Goal: Task Accomplishment & Management: Use online tool/utility

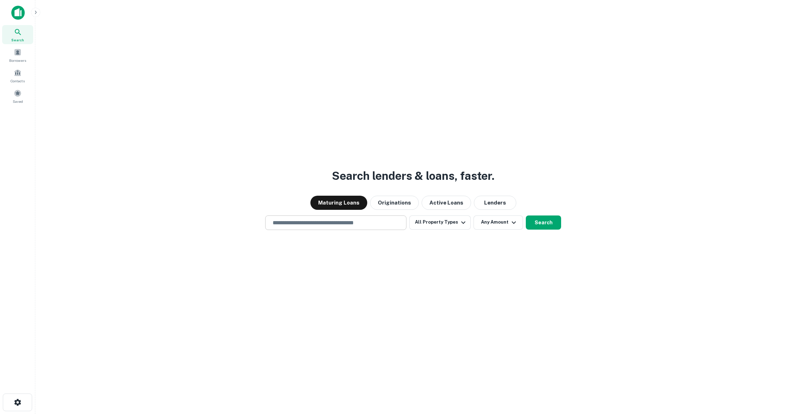
click at [312, 220] on input "text" at bounding box center [336, 223] width 135 height 8
click at [27, 60] on div "Borrowers" at bounding box center [17, 55] width 31 height 19
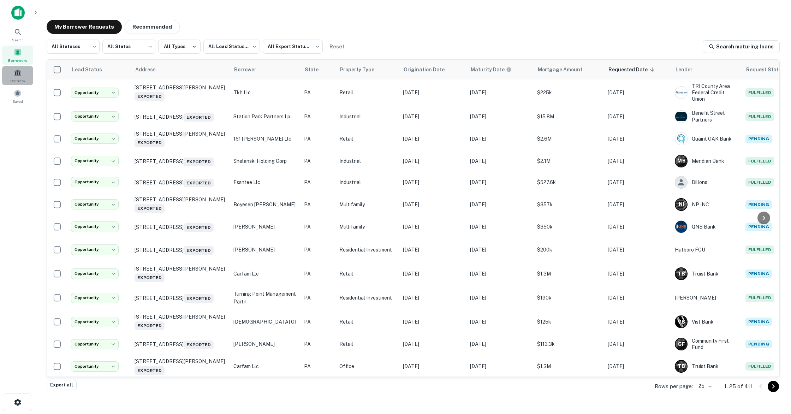
click at [20, 79] on span "Contacts" at bounding box center [18, 81] width 14 height 6
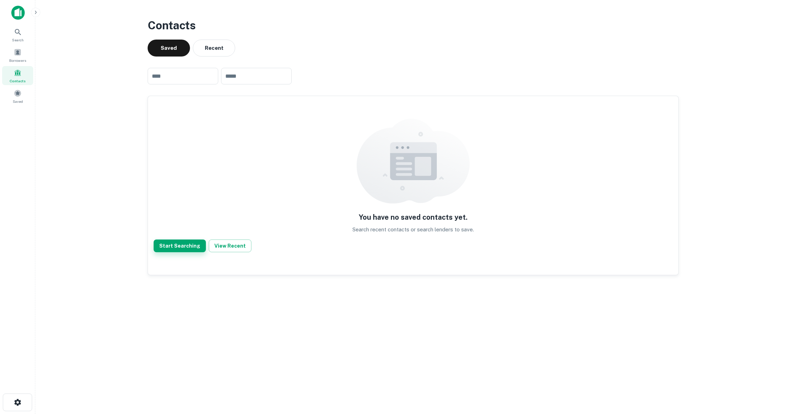
click at [186, 244] on button "Start Searching" at bounding box center [180, 246] width 52 height 13
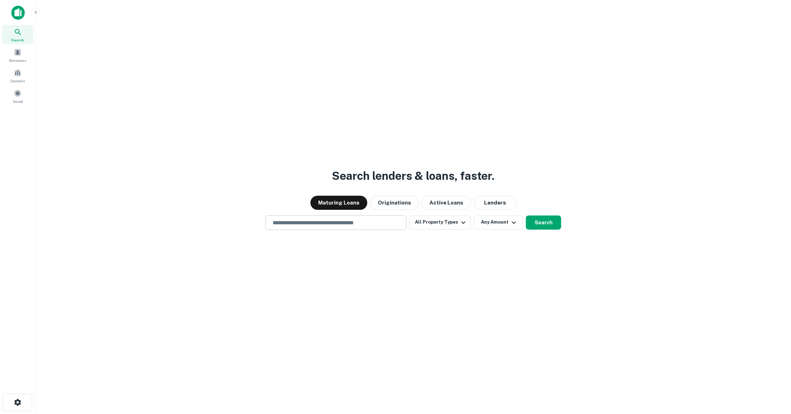
click at [290, 229] on div "​" at bounding box center [335, 223] width 141 height 14
type input "**********"
click at [466, 223] on icon "button" at bounding box center [463, 222] width 8 height 8
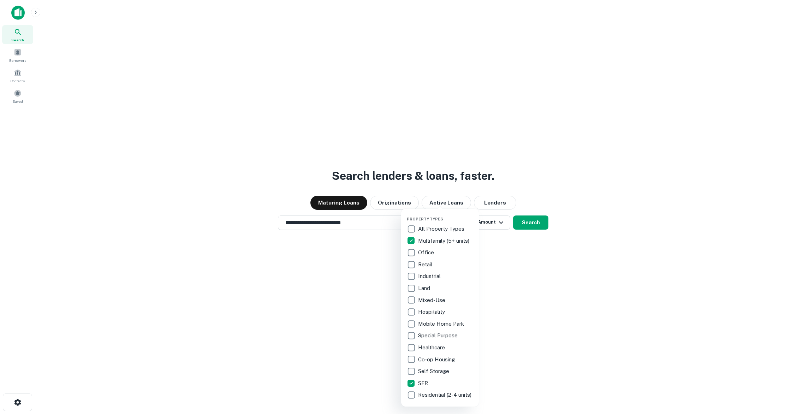
click at [512, 329] on div at bounding box center [395, 207] width 791 height 414
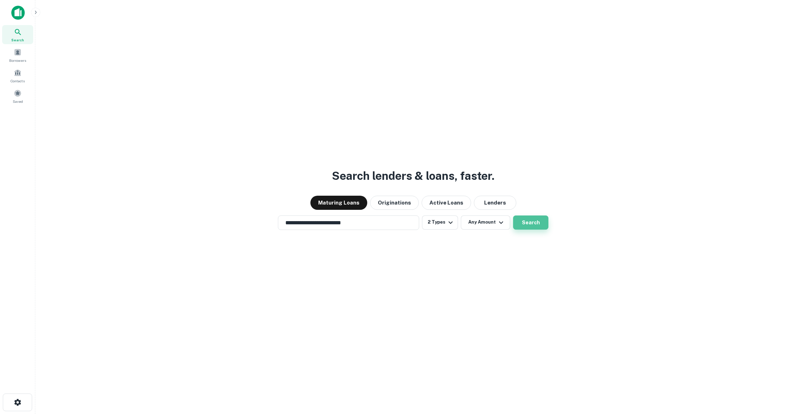
click at [529, 226] on button "Search" at bounding box center [530, 223] width 35 height 14
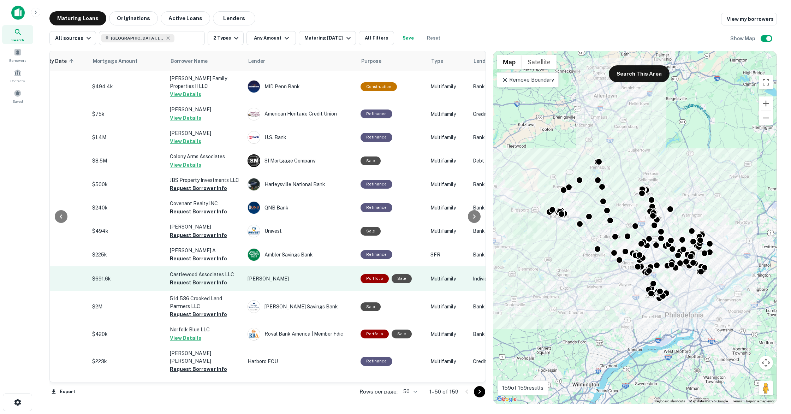
scroll to position [0, 142]
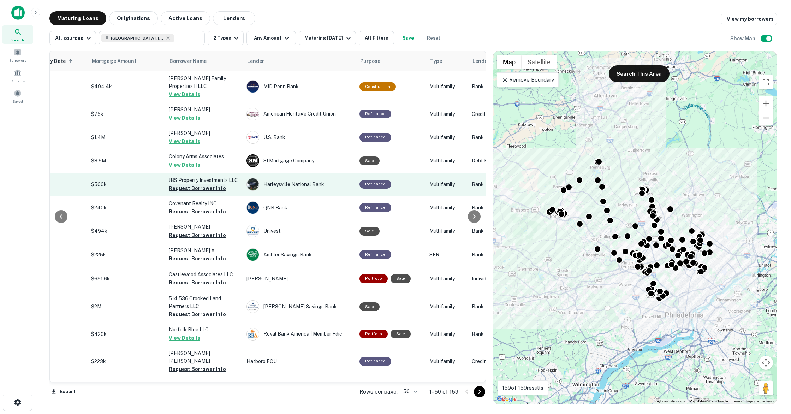
click at [217, 184] on button "Request Borrower Info" at bounding box center [197, 188] width 57 height 8
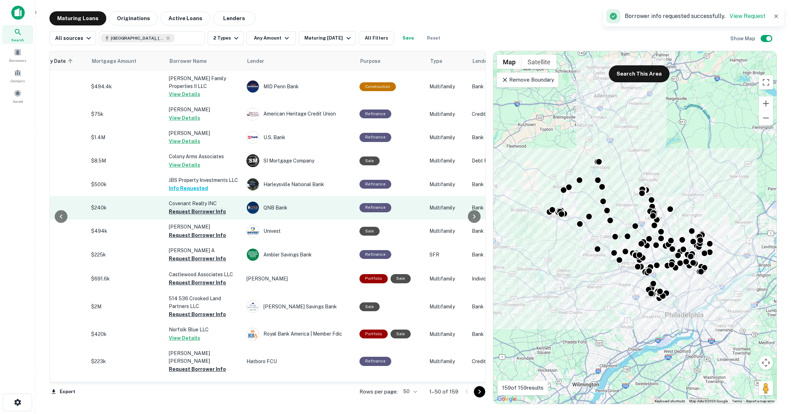
click at [207, 207] on button "Request Borrower Info" at bounding box center [197, 211] width 57 height 8
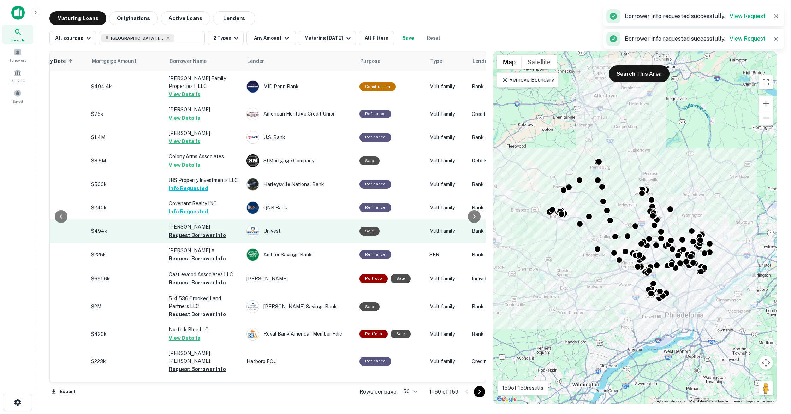
click at [205, 231] on button "Request Borrower Info" at bounding box center [197, 235] width 57 height 8
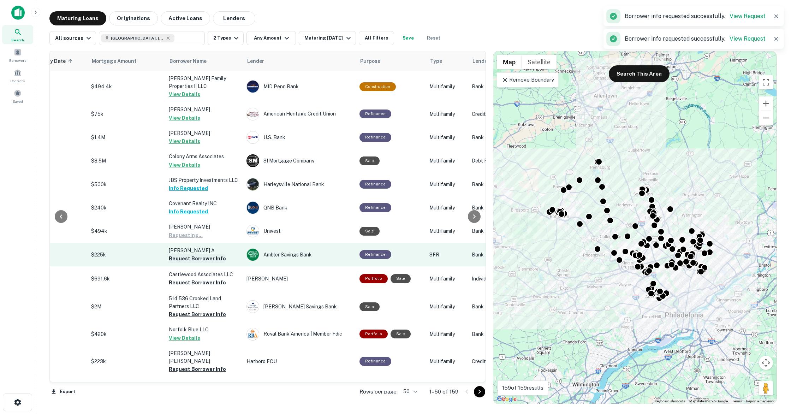
click at [204, 254] on button "Request Borrower Info" at bounding box center [197, 258] width 57 height 8
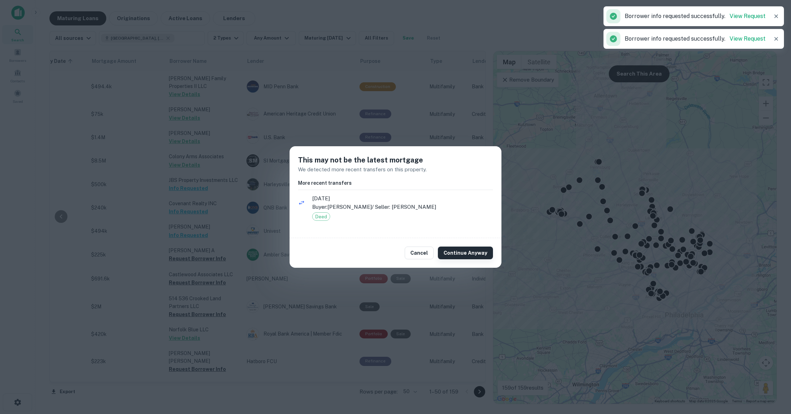
click at [469, 251] on button "Continue Anyway" at bounding box center [465, 253] width 55 height 13
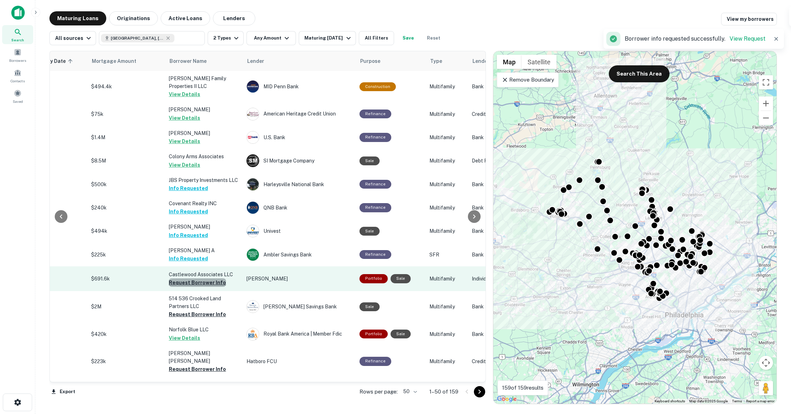
click at [210, 278] on button "Request Borrower Info" at bounding box center [197, 282] width 57 height 8
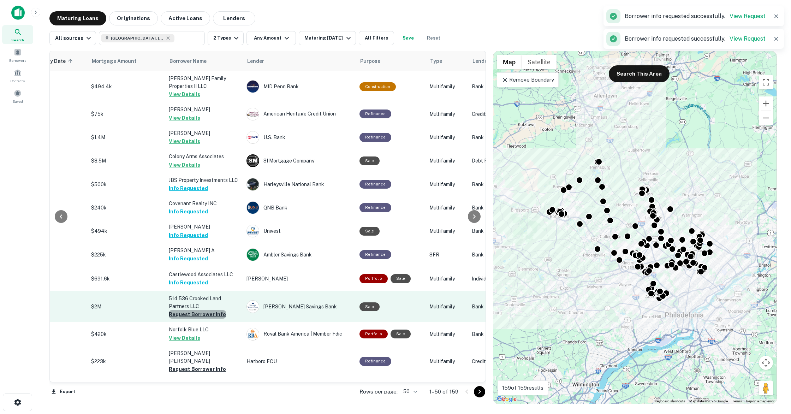
click at [213, 310] on button "Request Borrower Info" at bounding box center [197, 314] width 57 height 8
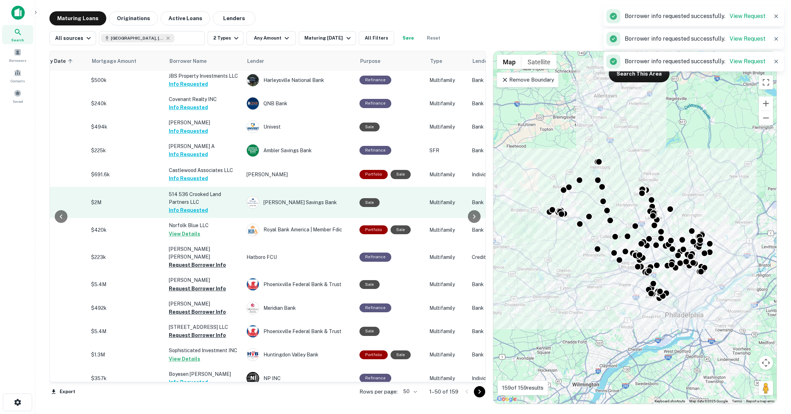
scroll to position [113, 142]
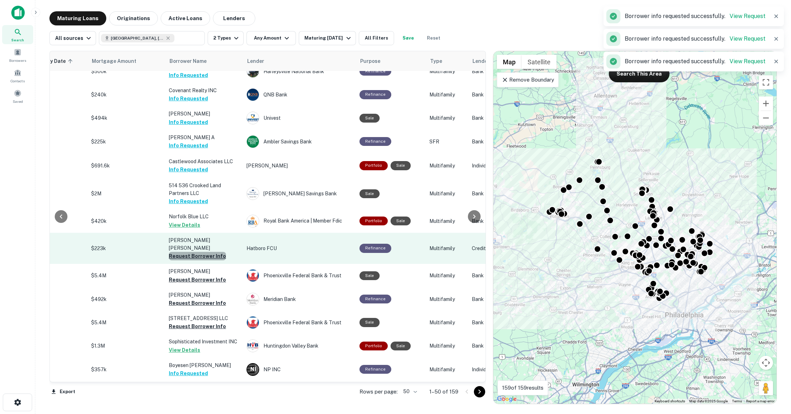
click at [207, 252] on button "Request Borrower Info" at bounding box center [197, 256] width 57 height 8
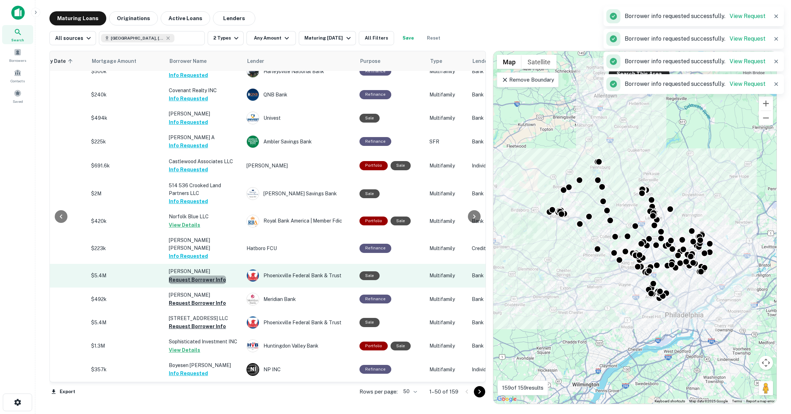
click at [211, 276] on button "Request Borrower Info" at bounding box center [197, 280] width 57 height 8
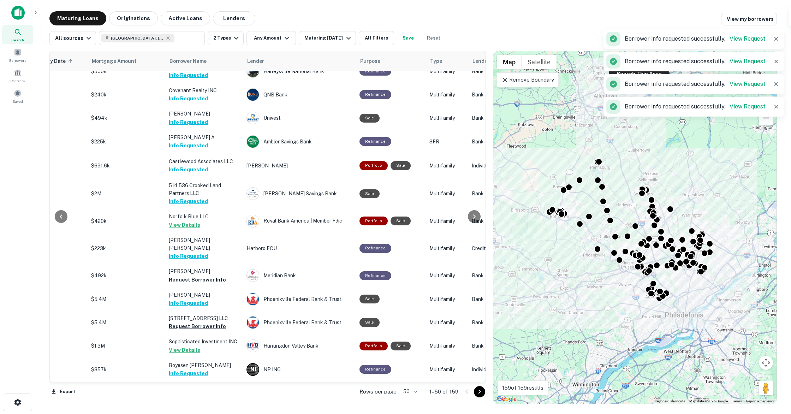
click at [210, 289] on td "[PERSON_NAME] Info Requested" at bounding box center [204, 299] width 78 height 23
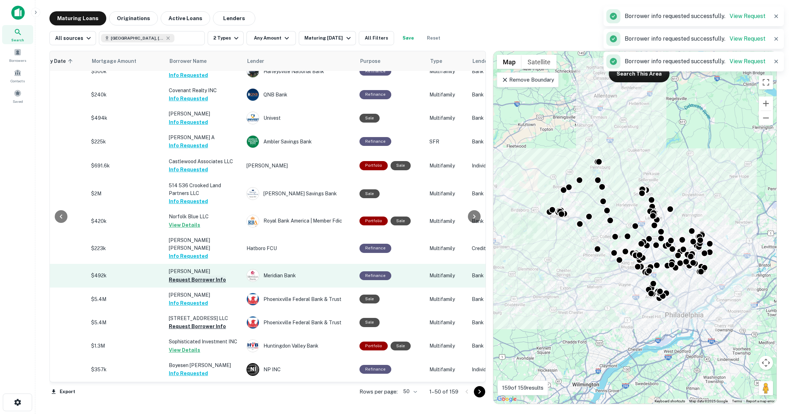
click at [206, 276] on button "Request Borrower Info" at bounding box center [197, 280] width 57 height 8
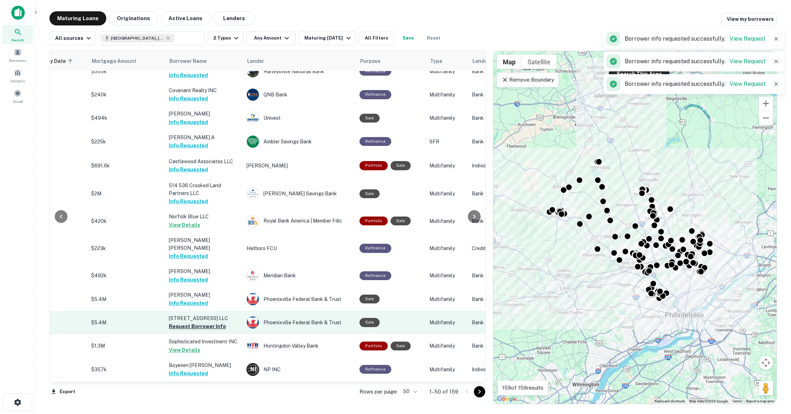
click at [201, 322] on button "Request Borrower Info" at bounding box center [197, 326] width 57 height 8
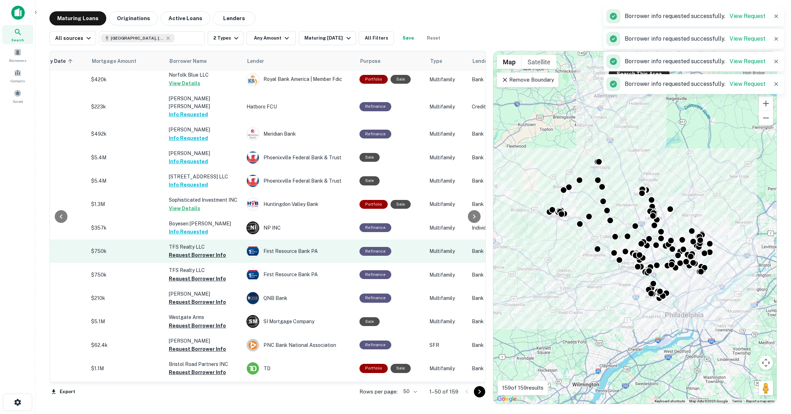
scroll to position [258, 142]
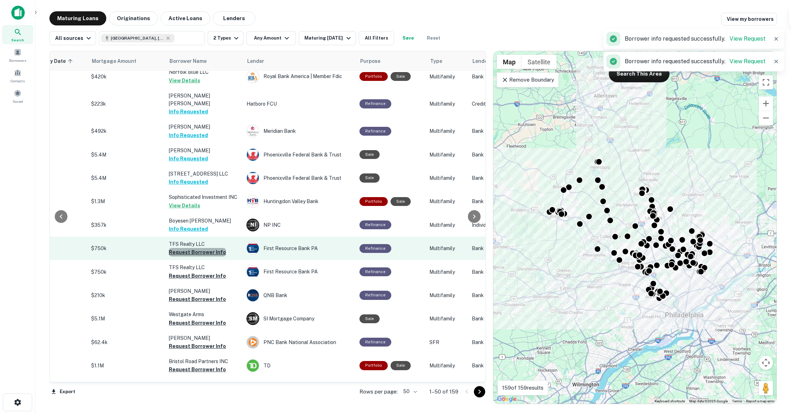
click at [212, 248] on button "Request Borrower Info" at bounding box center [197, 252] width 57 height 8
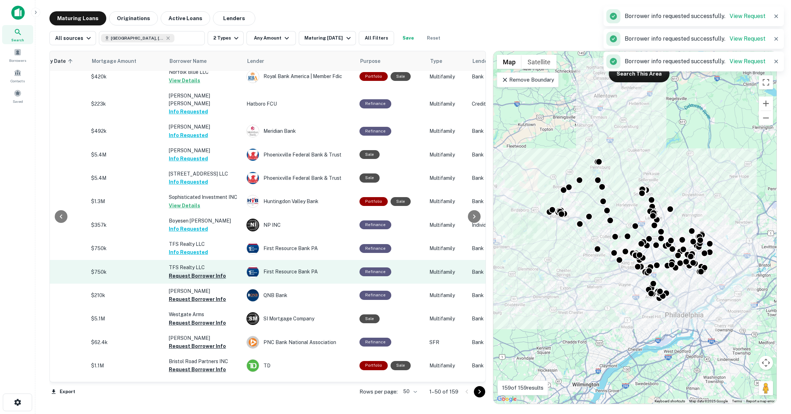
click at [210, 272] on button "Request Borrower Info" at bounding box center [197, 276] width 57 height 8
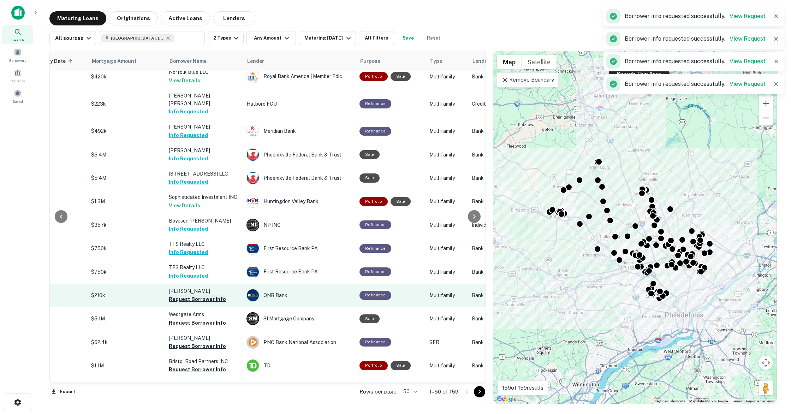
click at [208, 295] on button "Request Borrower Info" at bounding box center [197, 299] width 57 height 8
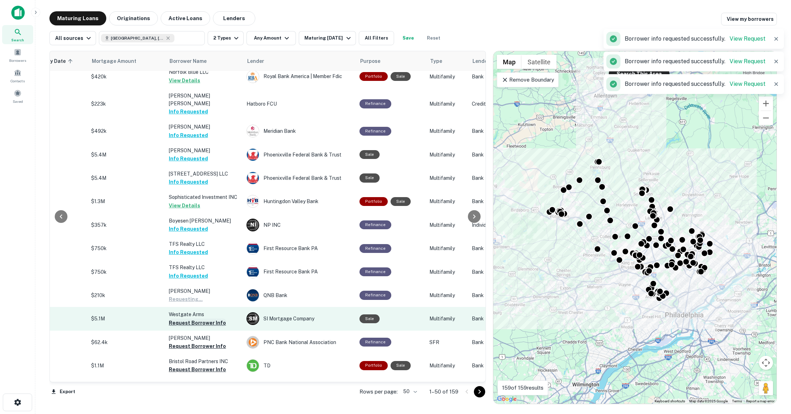
click at [208, 319] on button "Request Borrower Info" at bounding box center [197, 323] width 57 height 8
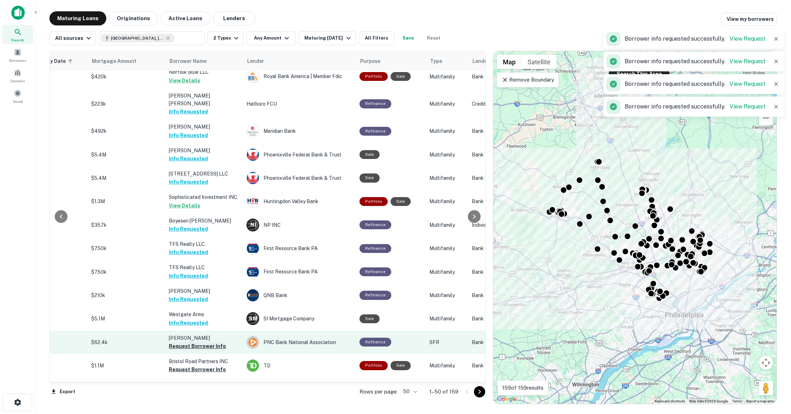
click at [210, 342] on button "Request Borrower Info" at bounding box center [197, 346] width 57 height 8
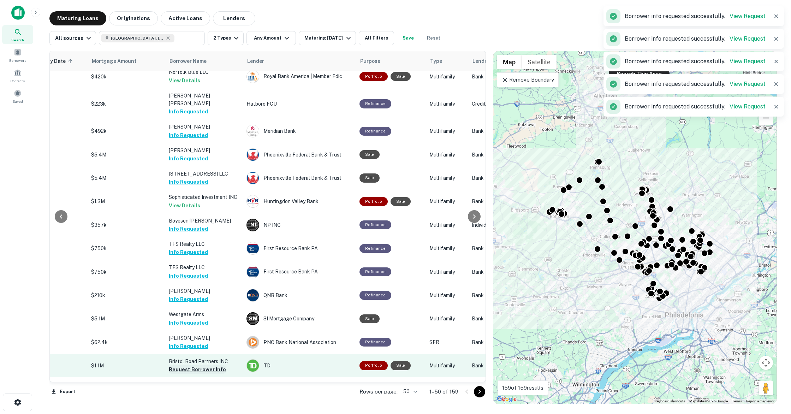
click at [211, 365] on button "Request Borrower Info" at bounding box center [197, 369] width 57 height 8
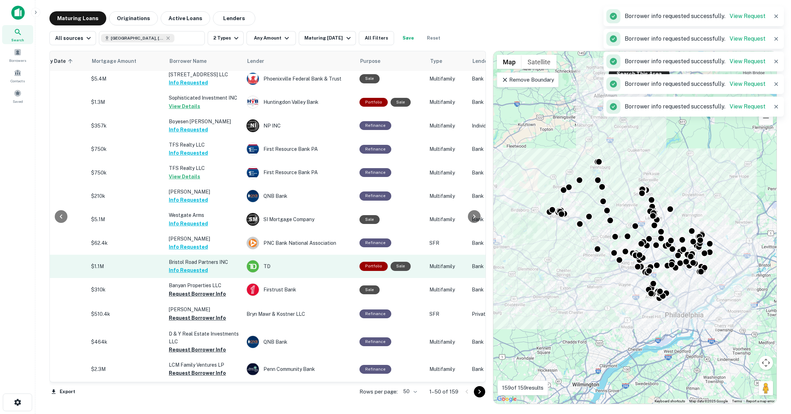
scroll to position [365, 142]
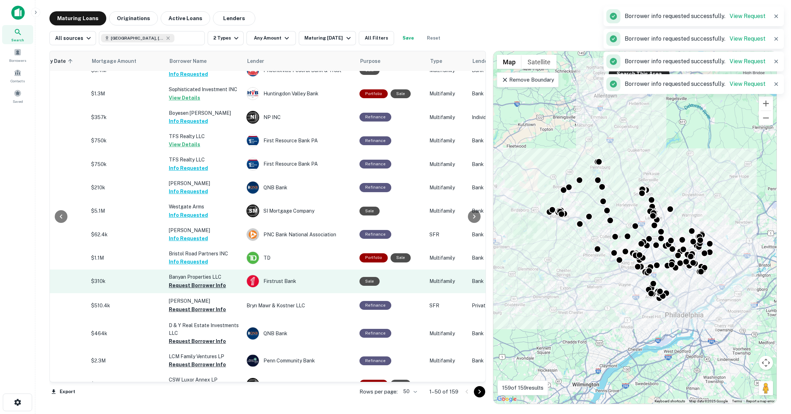
click at [203, 281] on button "Request Borrower Info" at bounding box center [197, 285] width 57 height 8
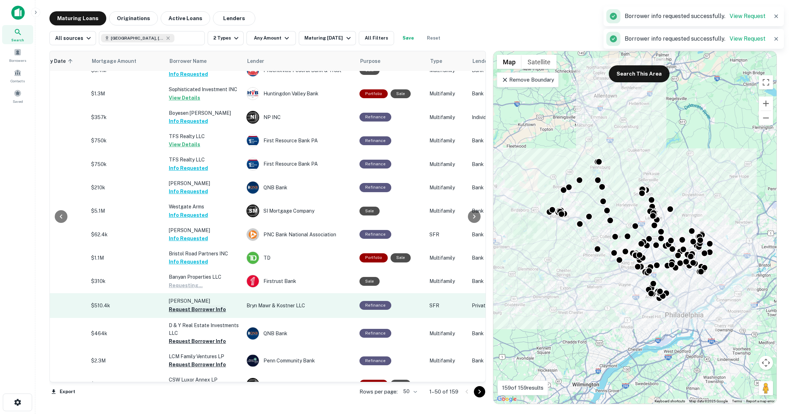
click at [202, 305] on button "Request Borrower Info" at bounding box center [197, 309] width 57 height 8
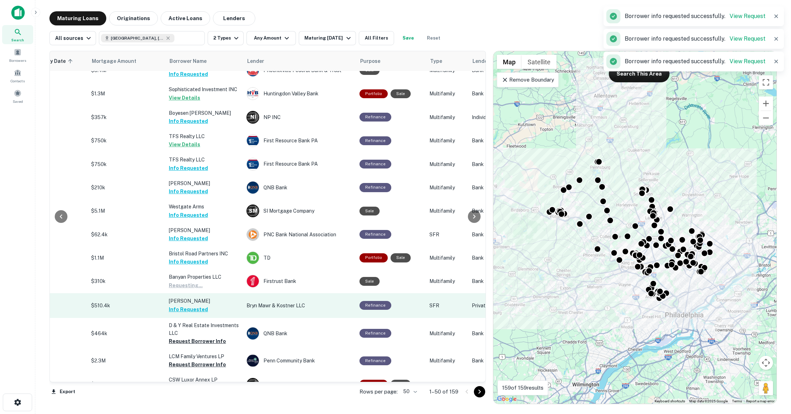
scroll to position [416, 142]
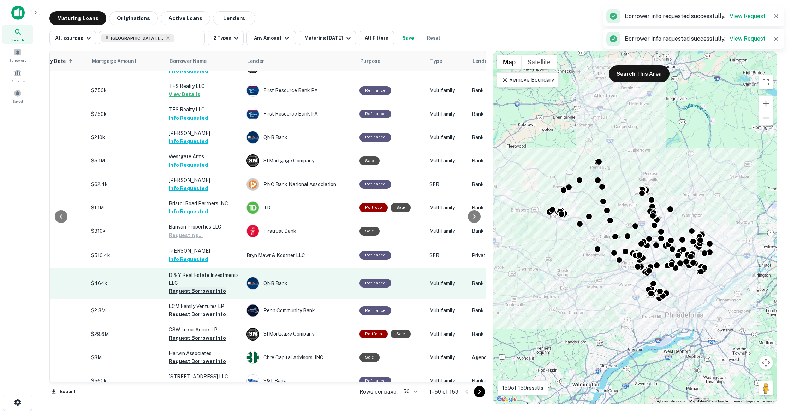
click at [212, 287] on button "Request Borrower Info" at bounding box center [197, 291] width 57 height 8
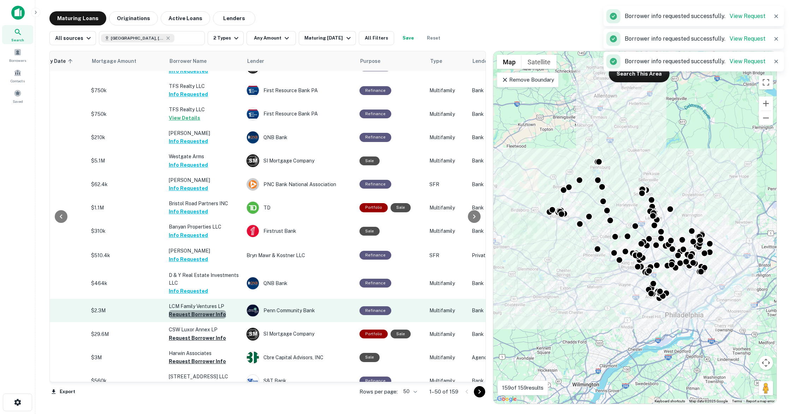
click at [214, 310] on button "Request Borrower Info" at bounding box center [197, 314] width 57 height 8
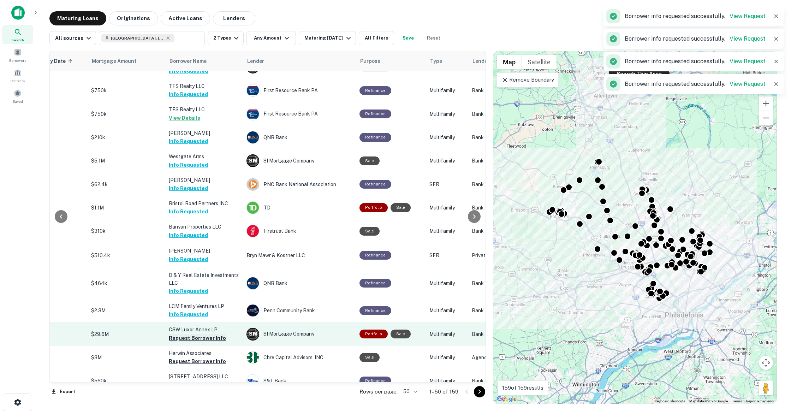
click at [203, 335] on button "Request Borrower Info" at bounding box center [197, 338] width 57 height 8
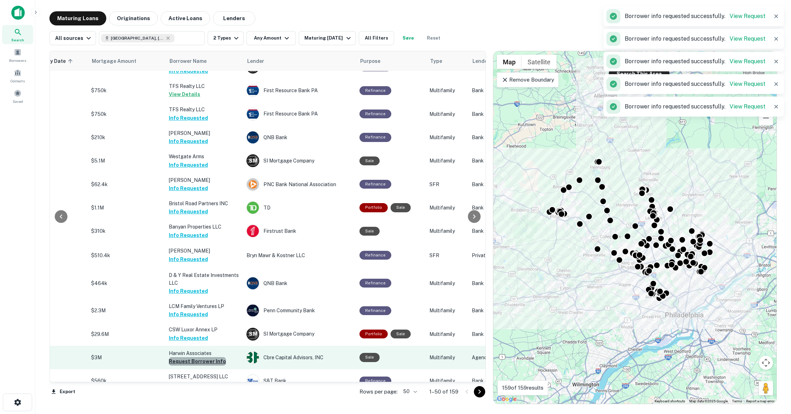
click at [204, 357] on button "Request Borrower Info" at bounding box center [197, 361] width 57 height 8
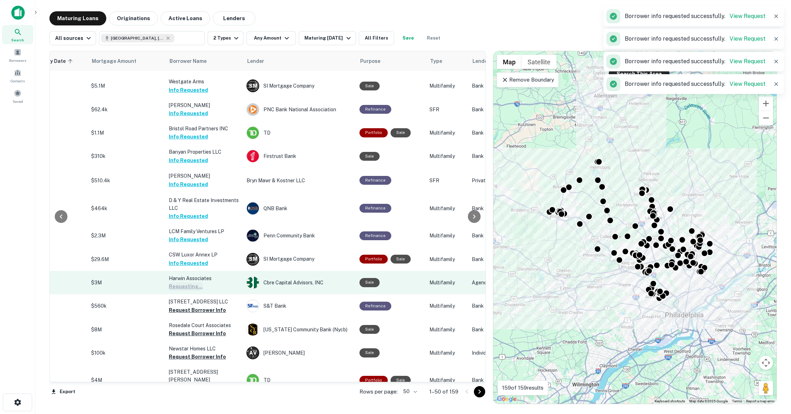
scroll to position [495, 142]
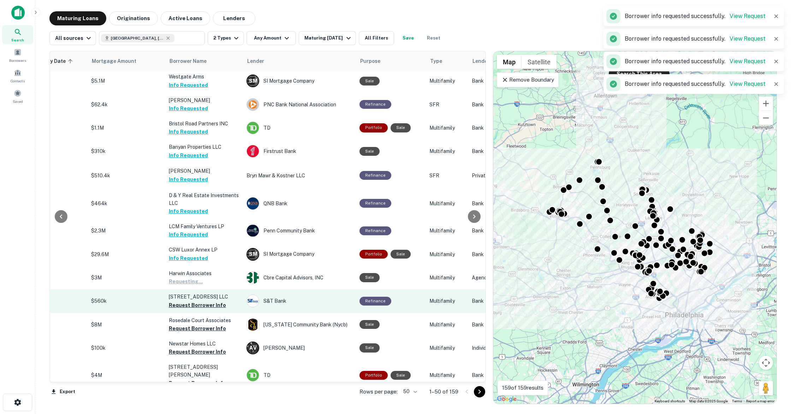
click at [207, 301] on button "Request Borrower Info" at bounding box center [197, 305] width 57 height 8
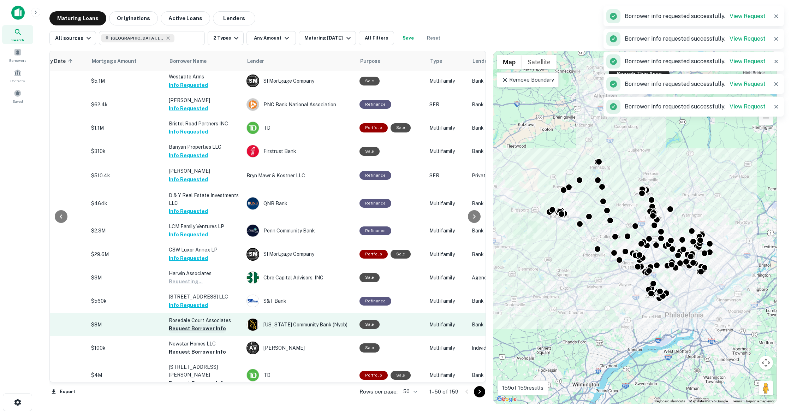
click at [207, 324] on button "Request Borrower Info" at bounding box center [197, 328] width 57 height 8
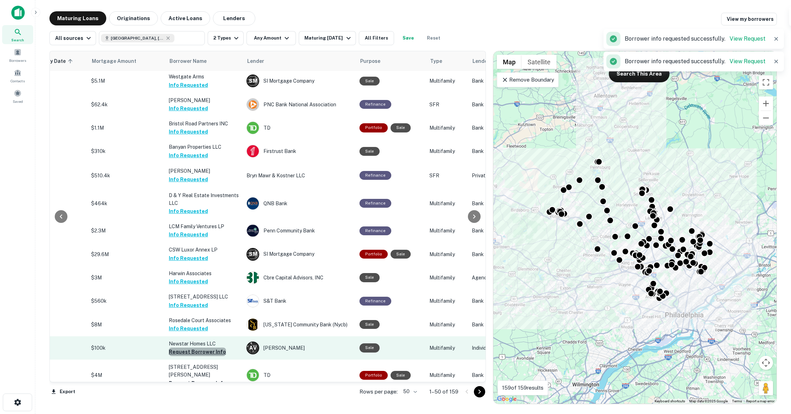
click at [209, 348] on button "Request Borrower Info" at bounding box center [197, 352] width 57 height 8
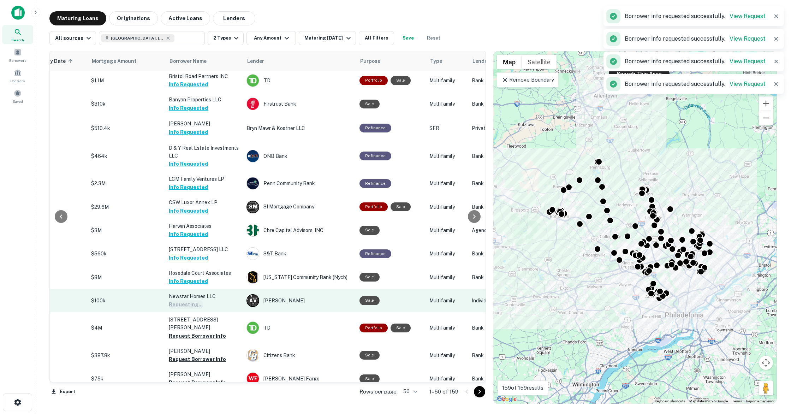
scroll to position [548, 142]
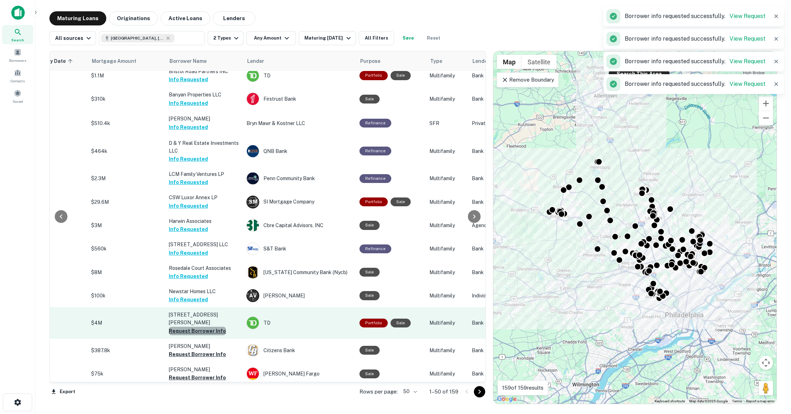
click at [210, 327] on button "Request Borrower Info" at bounding box center [197, 331] width 57 height 8
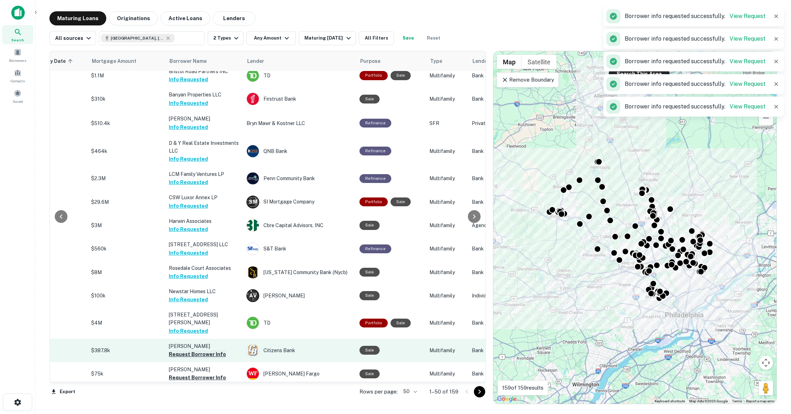
click at [205, 350] on button "Request Borrower Info" at bounding box center [197, 354] width 57 height 8
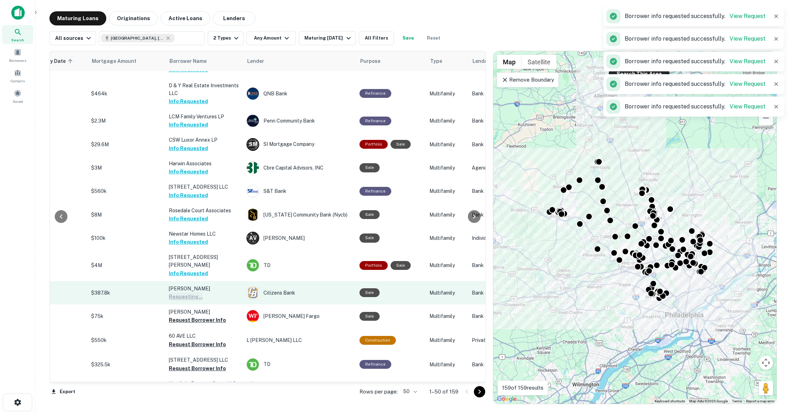
scroll to position [613, 142]
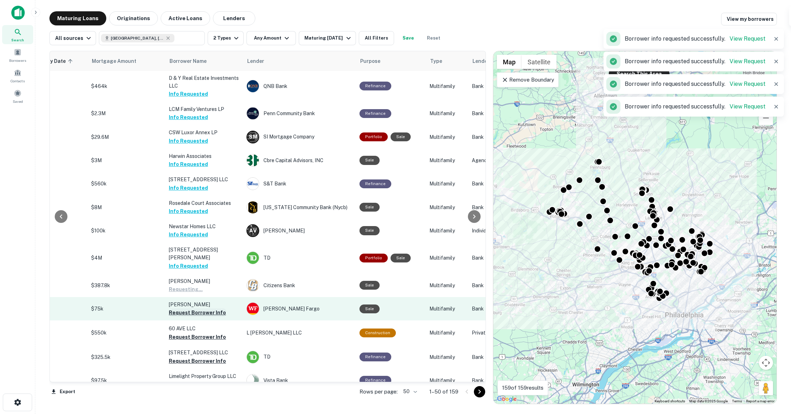
click at [207, 308] on button "Request Borrower Info" at bounding box center [197, 312] width 57 height 8
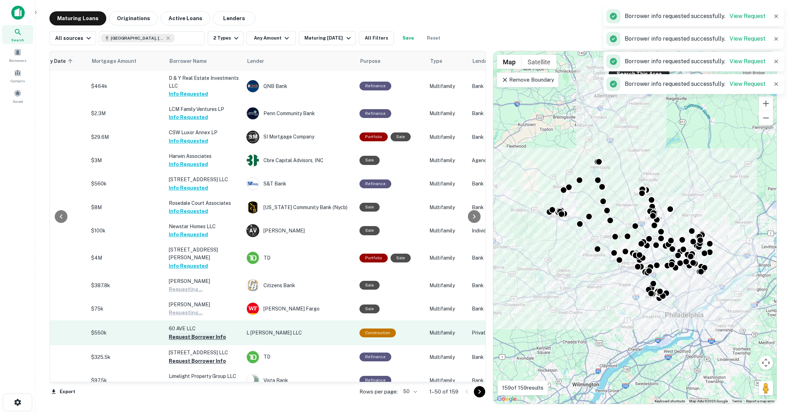
click at [211, 333] on button "Request Borrower Info" at bounding box center [197, 337] width 57 height 8
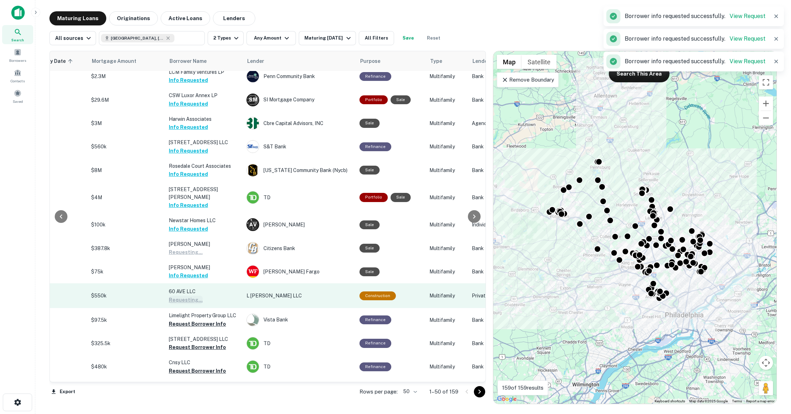
scroll to position [653, 142]
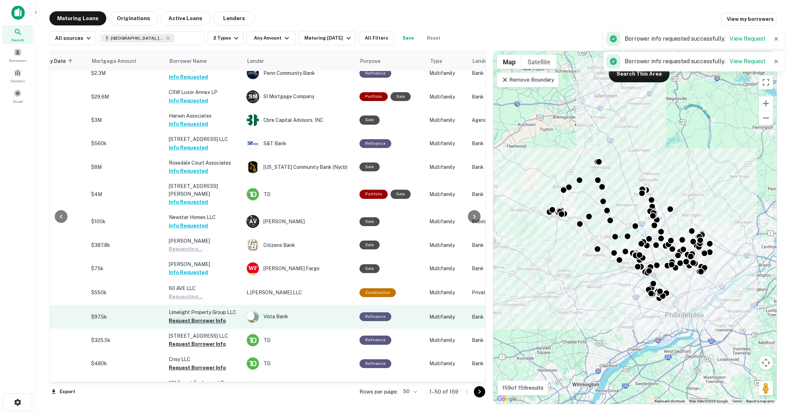
click at [212, 317] on button "Request Borrower Info" at bounding box center [197, 321] width 57 height 8
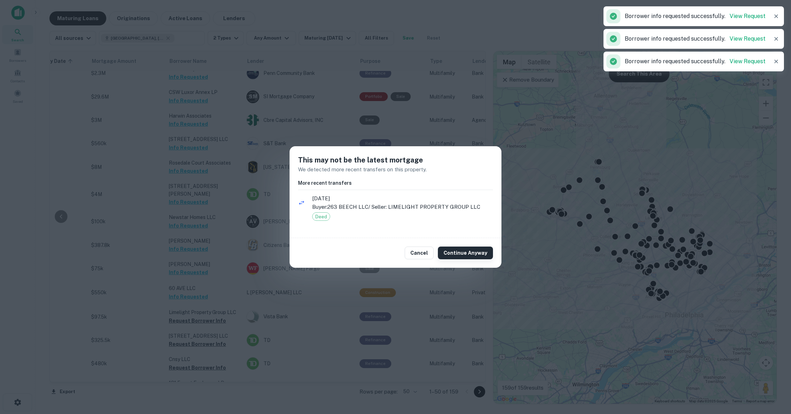
click at [453, 254] on button "Continue Anyway" at bounding box center [465, 253] width 55 height 13
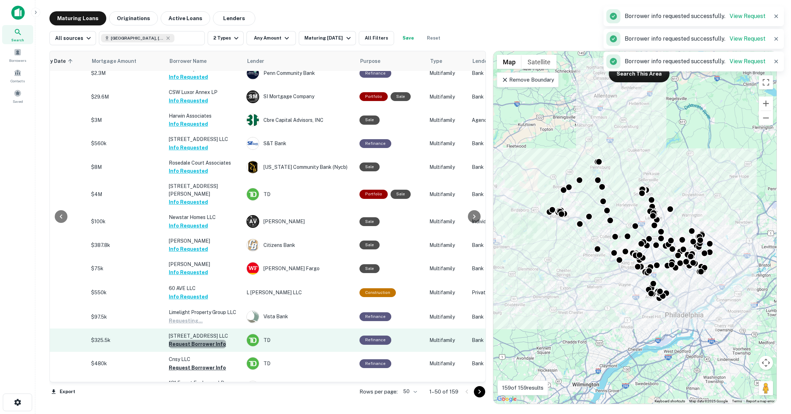
click at [217, 340] on button "Request Borrower Info" at bounding box center [197, 344] width 57 height 8
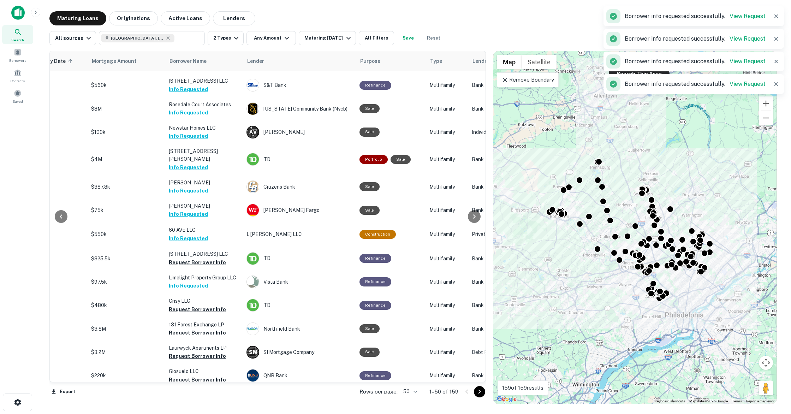
scroll to position [717, 142]
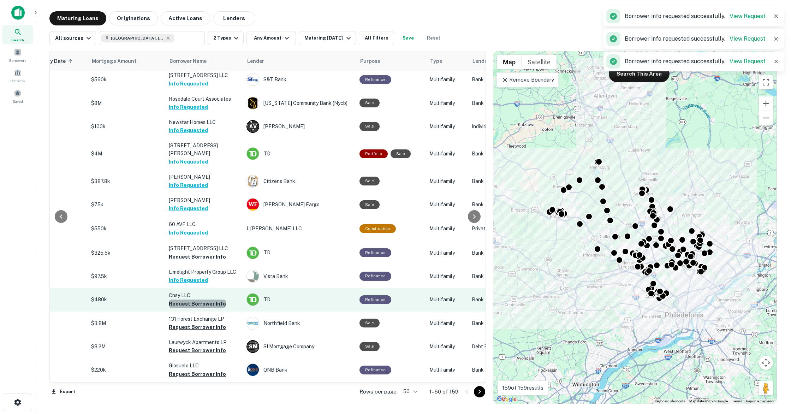
click at [206, 300] on button "Request Borrower Info" at bounding box center [197, 304] width 57 height 8
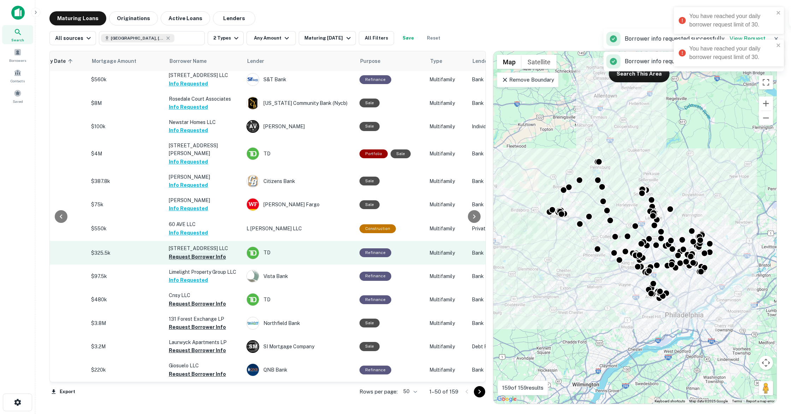
click at [200, 253] on button "Request Borrower Info" at bounding box center [197, 257] width 57 height 8
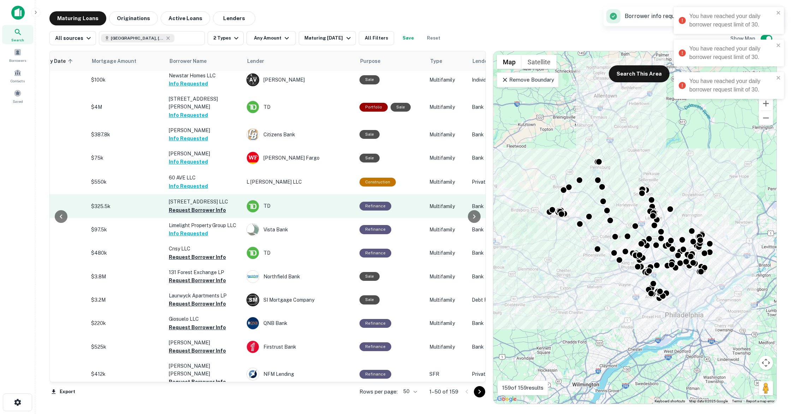
scroll to position [763, 142]
click at [209, 206] on button "Request Borrower Info" at bounding box center [197, 210] width 57 height 8
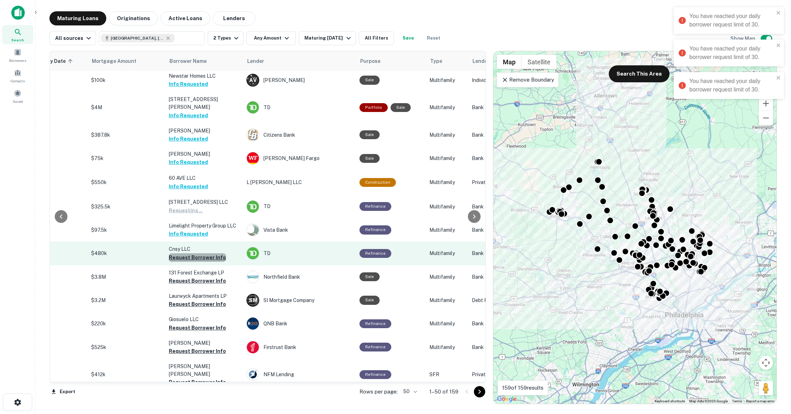
click at [205, 253] on button "Request Borrower Info" at bounding box center [197, 257] width 57 height 8
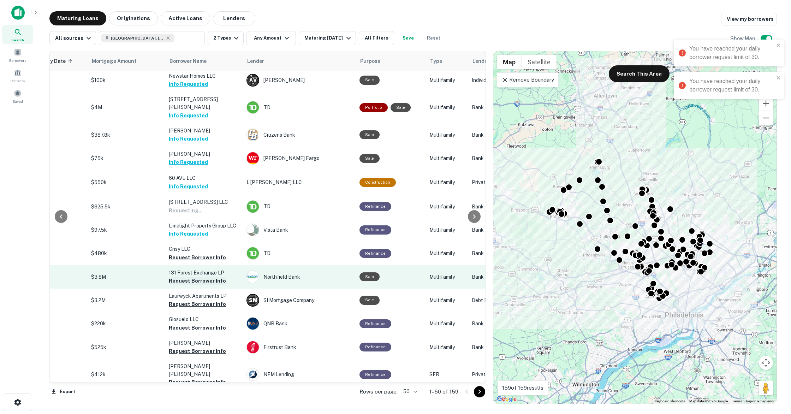
click at [205, 277] on button "Request Borrower Info" at bounding box center [197, 281] width 57 height 8
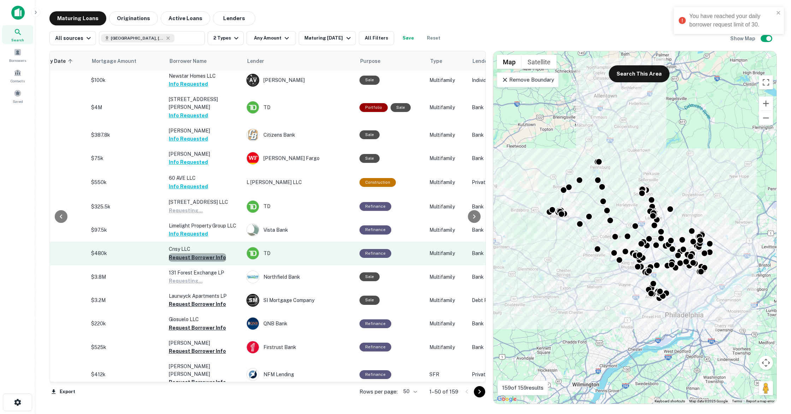
click at [204, 253] on button "Request Borrower Info" at bounding box center [197, 257] width 57 height 8
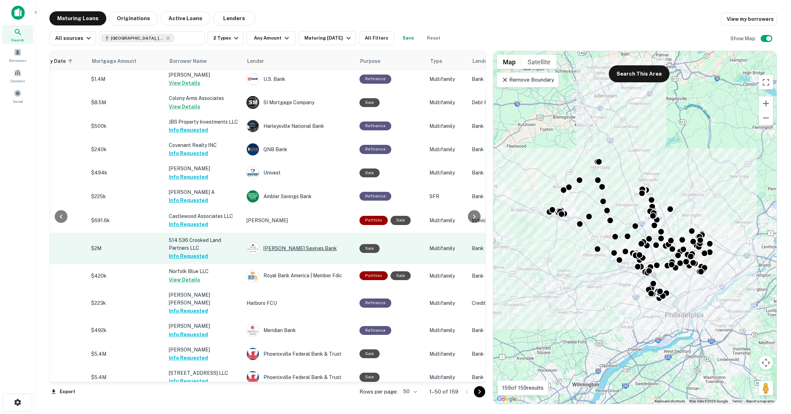
scroll to position [0, 142]
